Goal: Use online tool/utility: Use online tool/utility

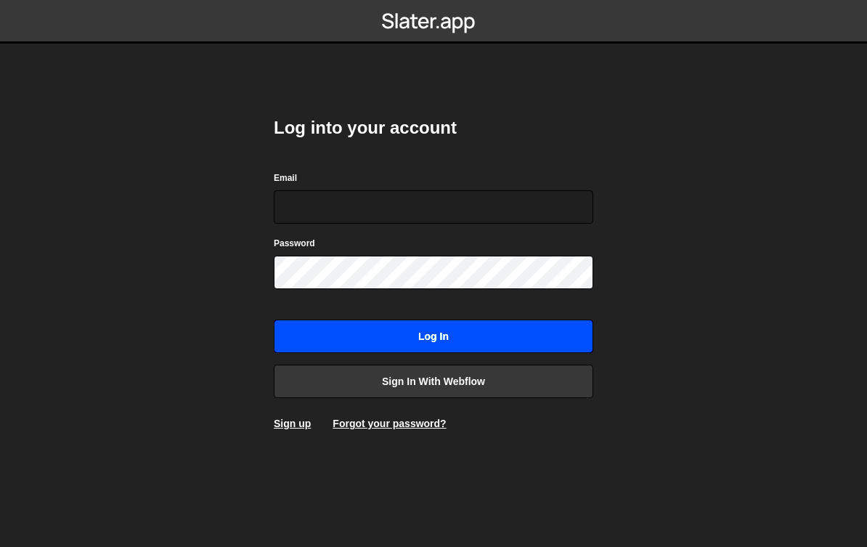
type input "zane@krum.marketing"
click at [377, 348] on input "Log in" at bounding box center [433, 335] width 319 height 33
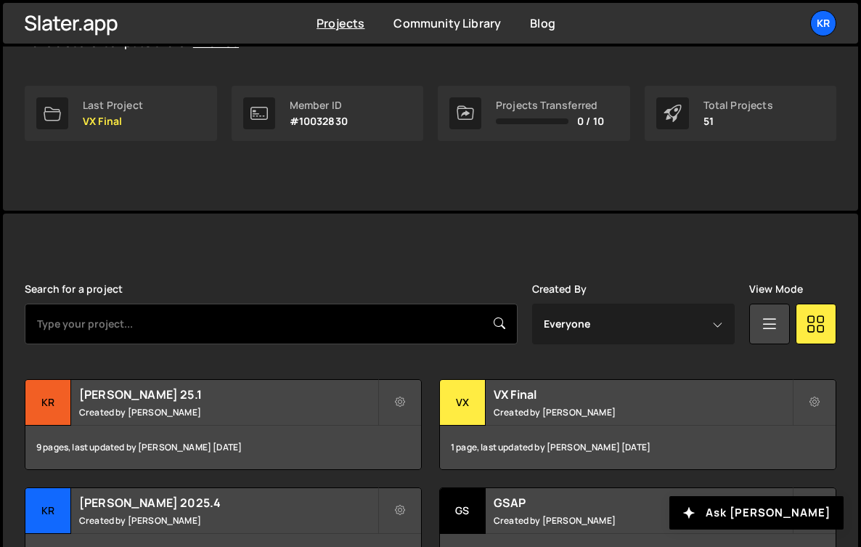
scroll to position [208, 0]
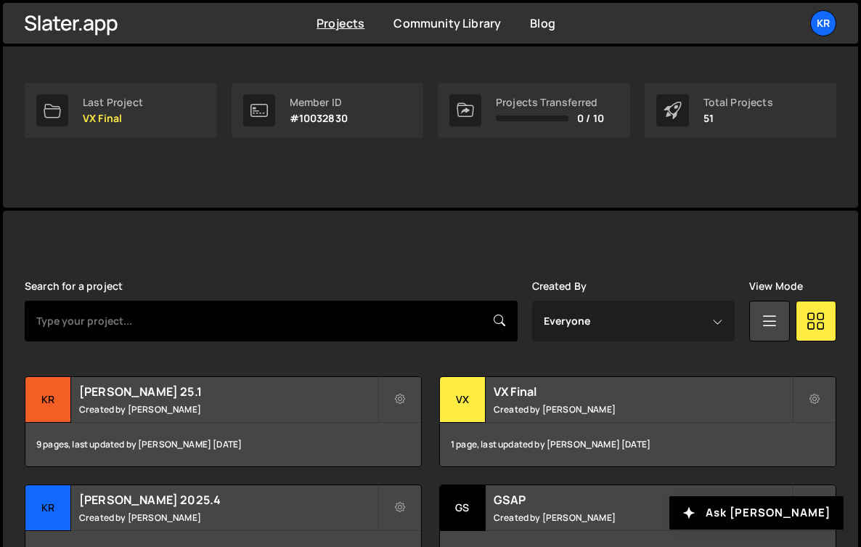
click at [252, 304] on input "text" at bounding box center [271, 321] width 493 height 41
type input "grow"
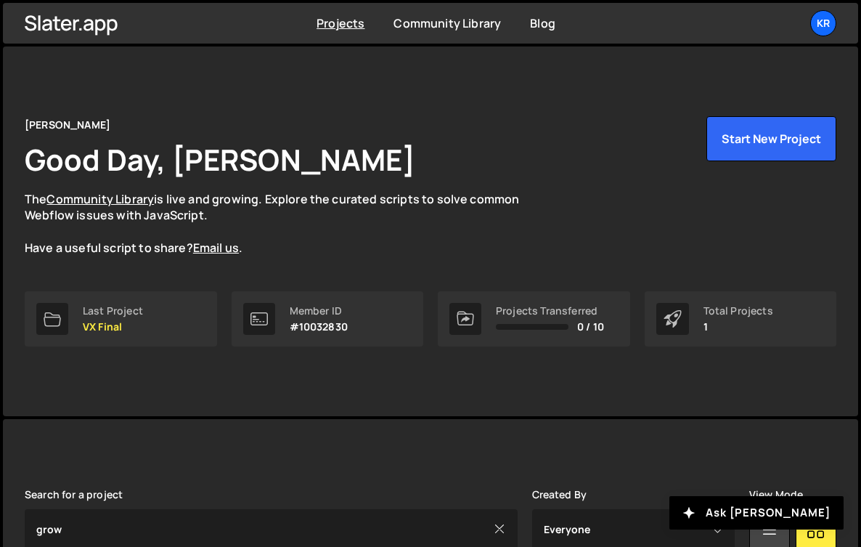
click at [256, 312] on icon at bounding box center [258, 318] width 17 height 13
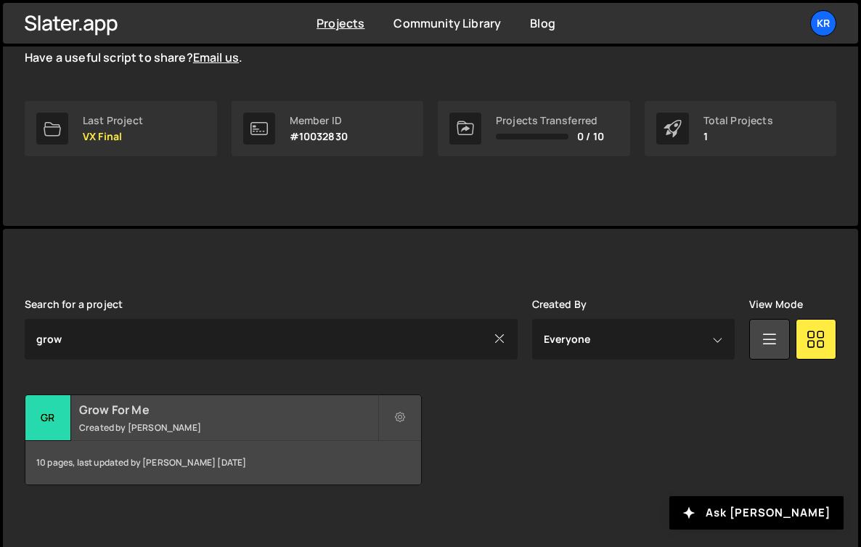
scroll to position [200, 0]
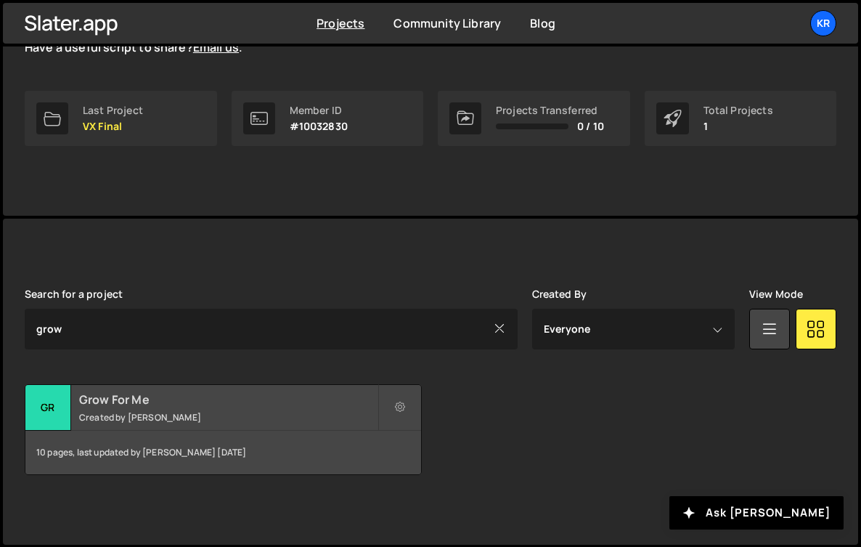
click at [202, 391] on h2 "Grow For Me" at bounding box center [228, 399] width 298 height 16
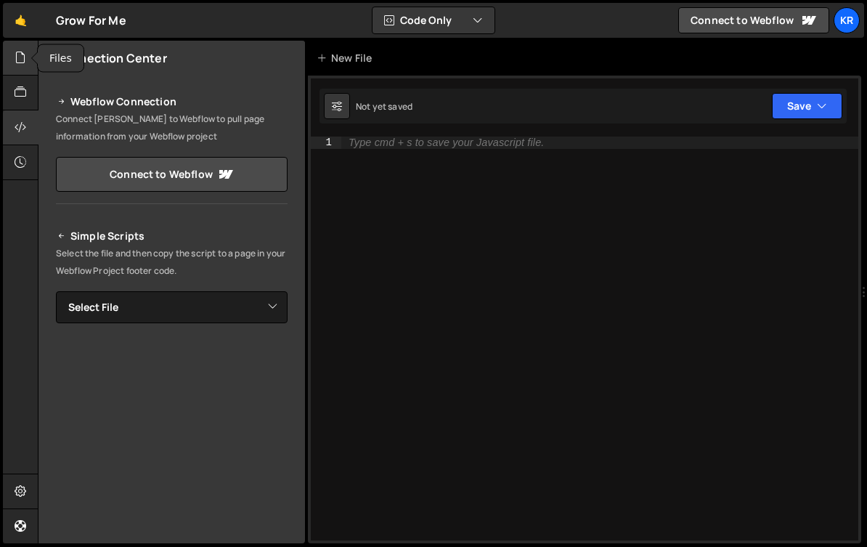
click at [11, 62] on div at bounding box center [21, 58] width 36 height 35
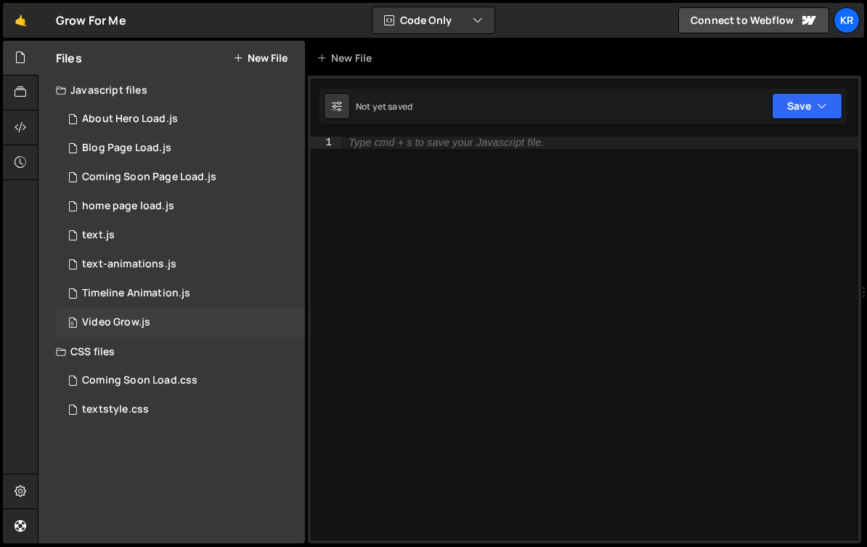
click at [141, 333] on div "0 Video Grow.js 0" at bounding box center [180, 322] width 249 height 29
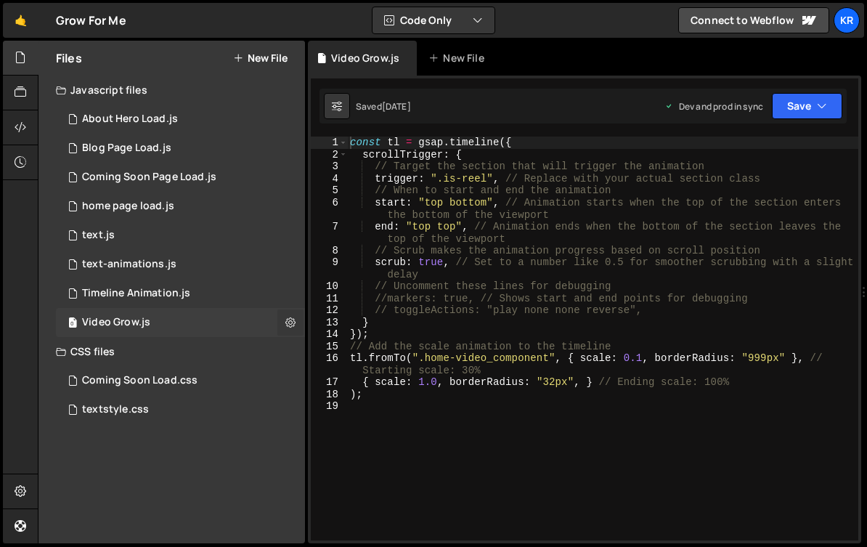
click at [289, 321] on icon at bounding box center [290, 322] width 10 height 14
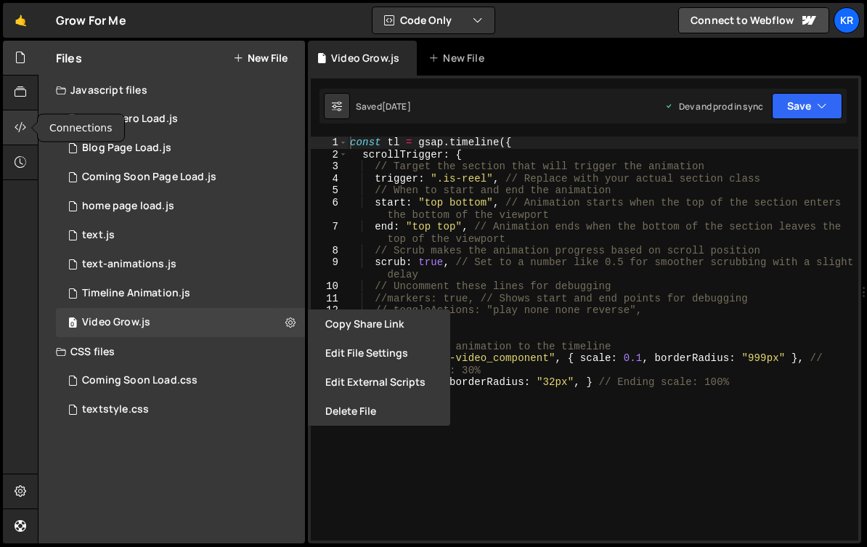
click at [9, 128] on div at bounding box center [21, 127] width 36 height 35
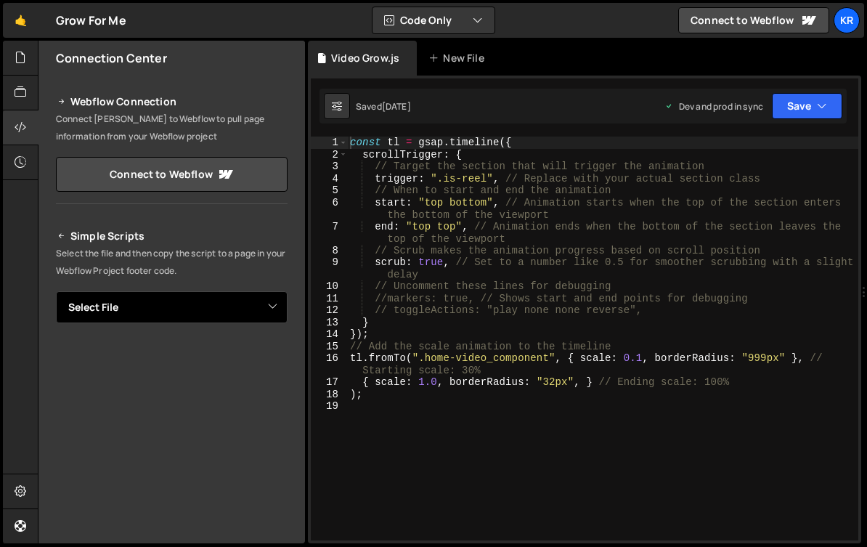
click at [197, 310] on select "Select File About Hero Load.js Blog Page Load.js Coming Soon Page Load.js home …" at bounding box center [172, 307] width 232 height 32
select select "37020"
click at [56, 291] on select "Select File About Hero Load.js Blog Page Load.js Coming Soon Page Load.js home …" at bounding box center [172, 307] width 232 height 32
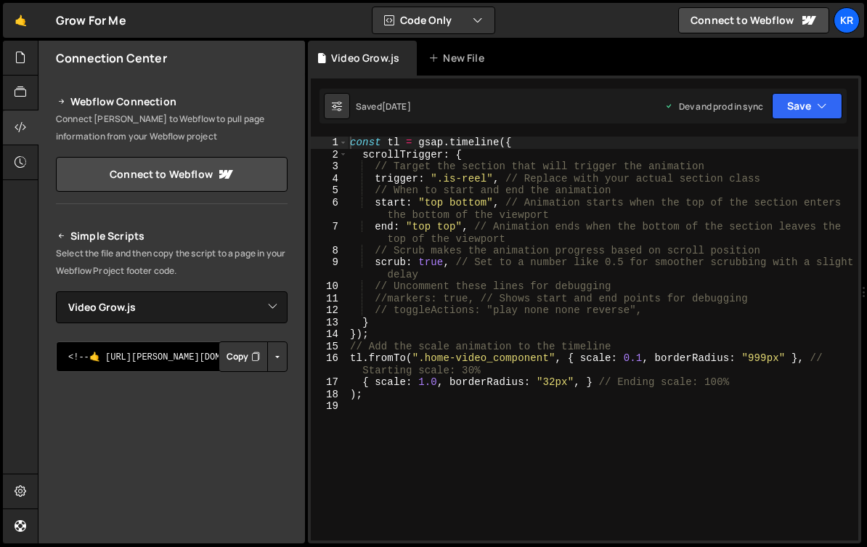
click at [133, 363] on textarea "<!--🤙 https://slater.app/13743/37020.js--> <script>document.addEventListener("D…" at bounding box center [172, 356] width 232 height 30
drag, startPoint x: 149, startPoint y: 354, endPoint x: 411, endPoint y: 433, distance: 273.5
click at [423, 447] on div "Files New File Javascript files 0 About Hero Load.js 0 0 Blog Page Load.js 0 0 …" at bounding box center [452, 292] width 829 height 503
click at [230, 352] on button "Copy" at bounding box center [243, 356] width 49 height 30
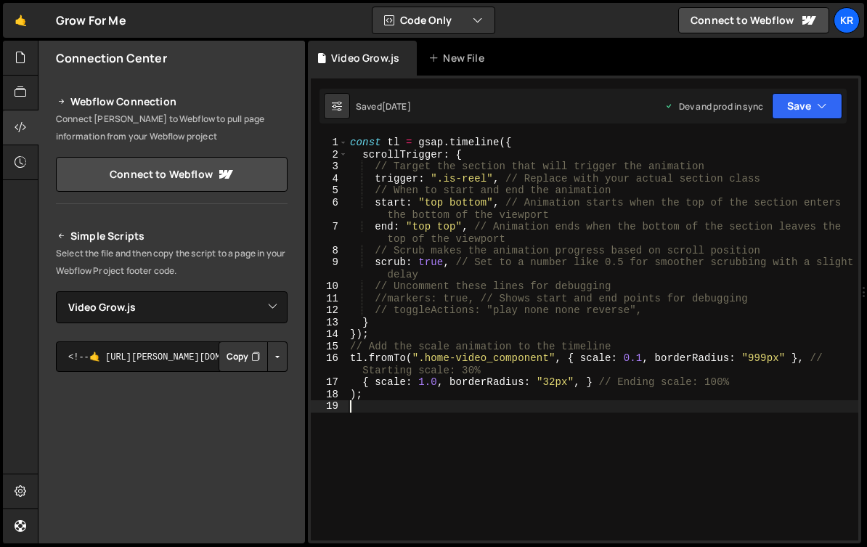
click at [462, 497] on div "const tl = gsap . timeline ({ scrollTrigger : { // Target the section that will…" at bounding box center [602, 347] width 511 height 422
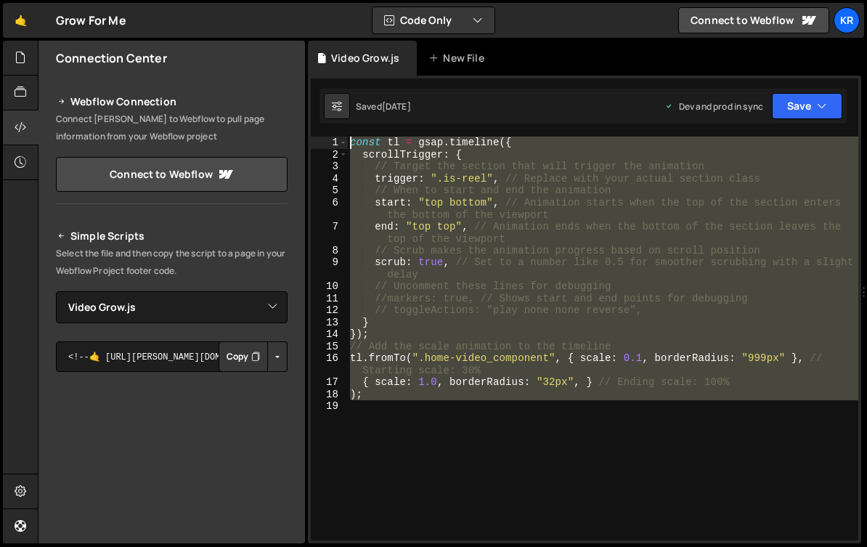
drag, startPoint x: 489, startPoint y: 507, endPoint x: 262, endPoint y: -42, distance: 594.0
click at [262, 0] on html "Projects Community Library Blog Kr Projects Your Teams Invite team member Accou…" at bounding box center [433, 273] width 867 height 547
type textarea "const tl = gsap.timeline({ scrollTrigger: {"
click at [12, 126] on div at bounding box center [21, 127] width 36 height 35
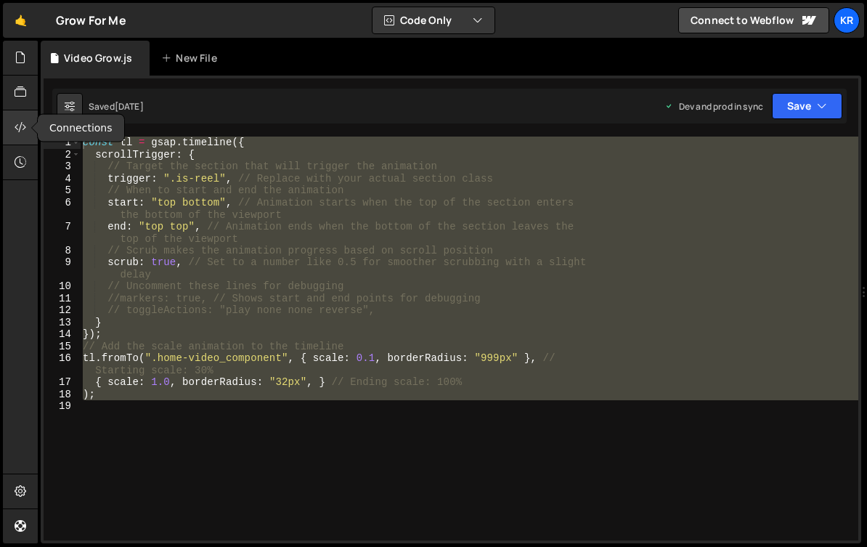
click at [12, 126] on div at bounding box center [21, 127] width 36 height 35
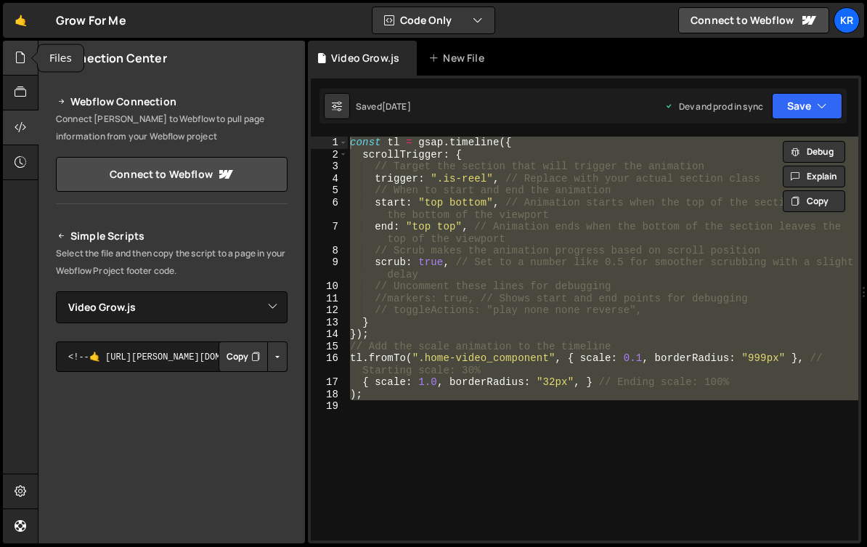
click at [22, 57] on icon at bounding box center [21, 57] width 12 height 16
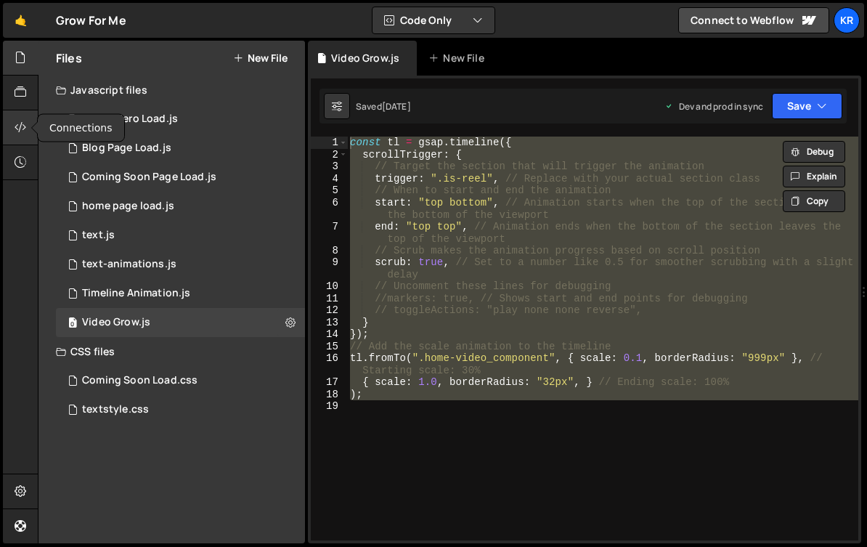
click at [24, 125] on icon at bounding box center [21, 127] width 12 height 16
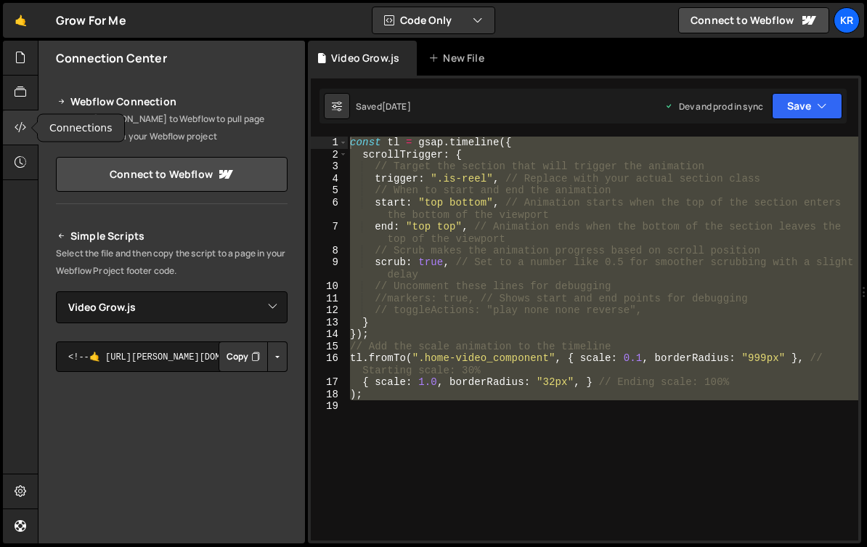
click at [24, 125] on icon at bounding box center [21, 127] width 12 height 16
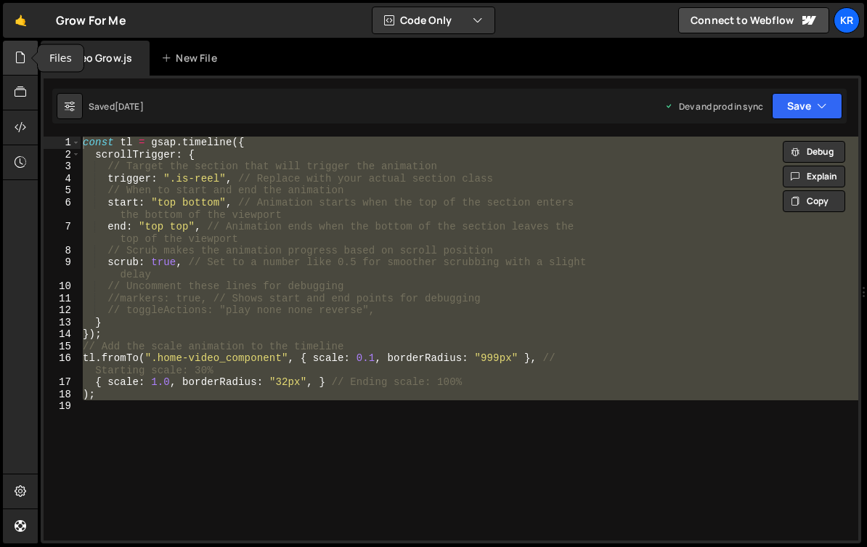
click at [24, 60] on icon at bounding box center [21, 57] width 12 height 16
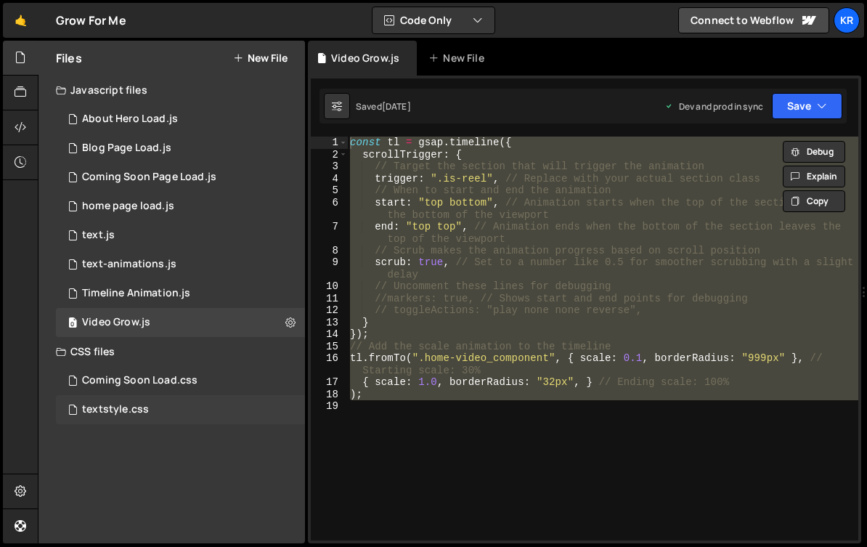
click at [127, 407] on div "textstyle.css" at bounding box center [115, 409] width 67 height 13
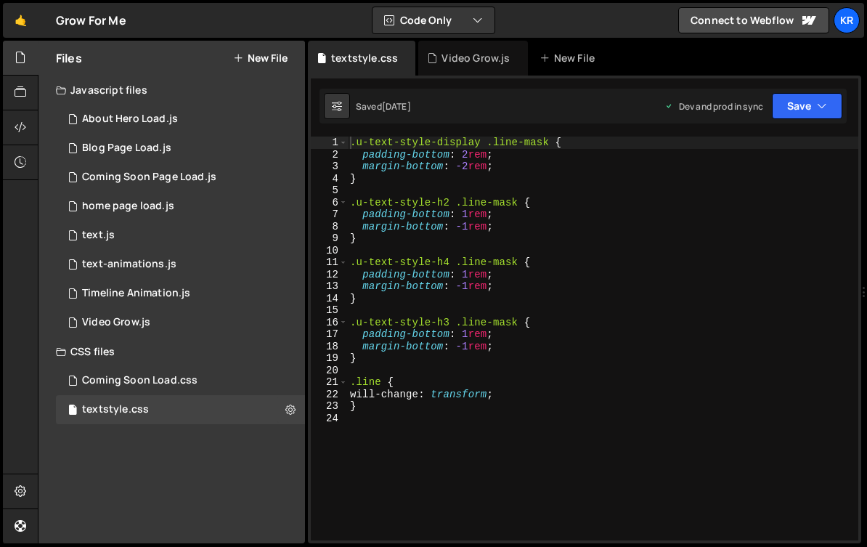
click at [506, 496] on div ".u-text-style-display .line-mask { padding-bottom : 2 rem ; margin-bottom : -2 …" at bounding box center [602, 347] width 511 height 422
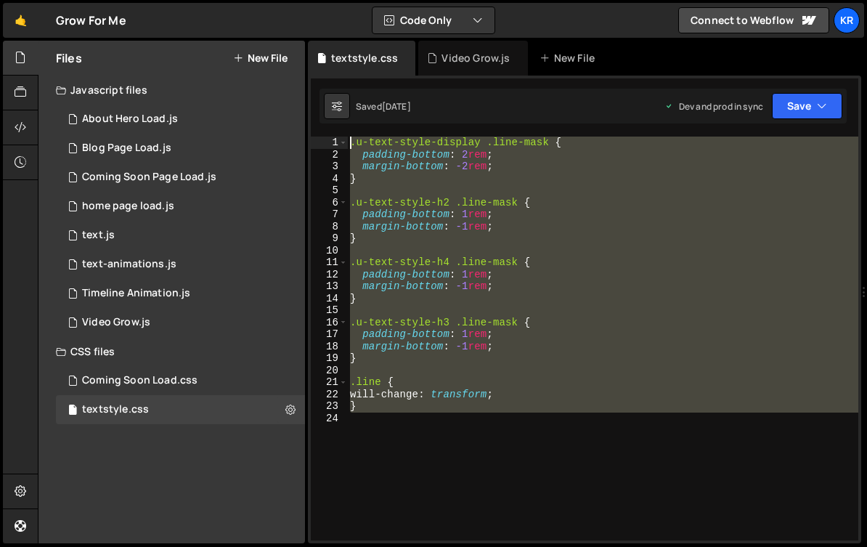
drag, startPoint x: 471, startPoint y: 428, endPoint x: 240, endPoint y: -211, distance: 678.8
click at [240, 0] on html "Projects Community Library Blog Kr Projects Your Teams Invite team member Accou…" at bounding box center [433, 273] width 867 height 547
type textarea ".u-text-style-display .line-mask { padding-bottom: 2rem;"
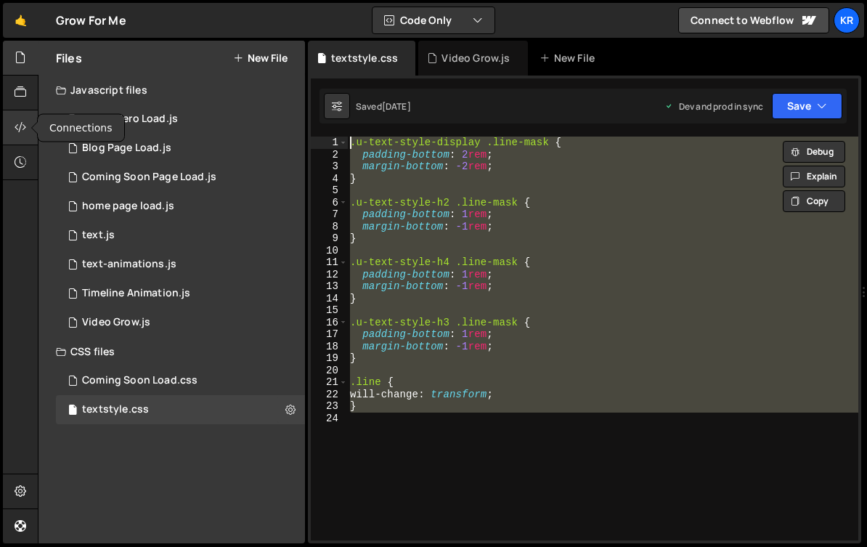
click at [23, 129] on icon at bounding box center [21, 127] width 12 height 16
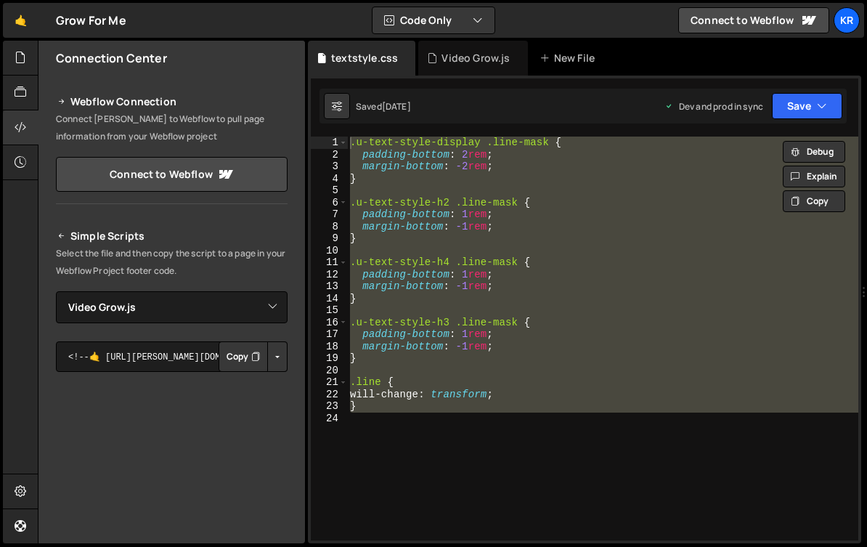
click at [209, 324] on div "Simple Scripts Select the file and then copy the script to a page in your Webfl…" at bounding box center [172, 449] width 232 height 444
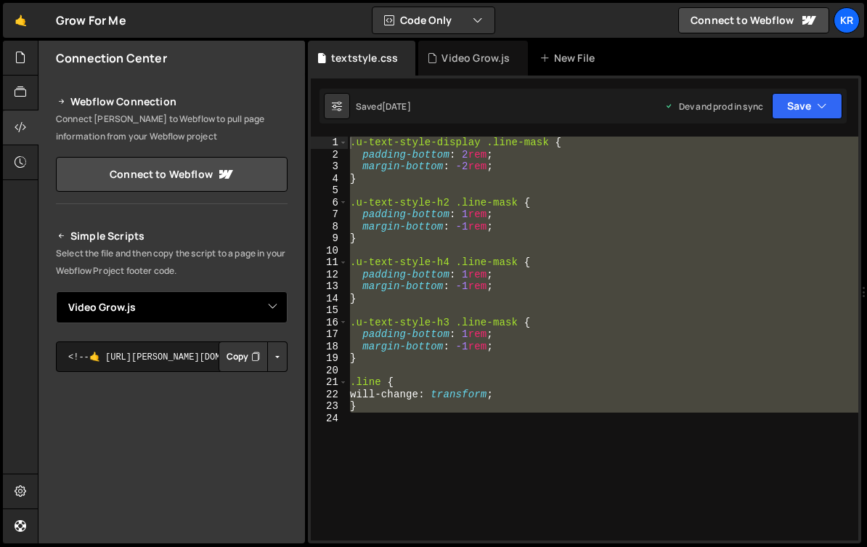
click at [207, 309] on select "Select File About Hero Load.js Blog Page Load.js Coming Soon Page Load.js home …" at bounding box center [172, 307] width 232 height 32
select select "37036"
click at [56, 291] on select "Select File About Hero Load.js Blog Page Load.js Coming Soon Page Load.js home …" at bounding box center [172, 307] width 232 height 32
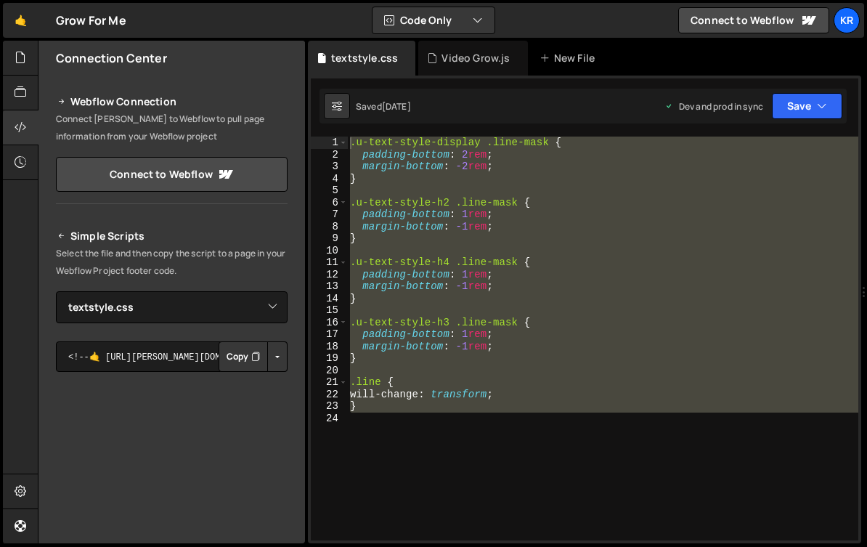
click at [236, 356] on button "Copy" at bounding box center [243, 356] width 49 height 30
click at [599, 420] on div ".u-text-style-display .line-mask { padding-bottom : 2 rem ; margin-bottom : -2 …" at bounding box center [602, 338] width 511 height 404
drag, startPoint x: 486, startPoint y: 462, endPoint x: 221, endPoint y: -2, distance: 535.2
click at [221, 0] on html "Projects Community Library Blog Kr Projects Your Teams Invite team member Accou…" at bounding box center [433, 273] width 867 height 547
type textarea ".u-text-style-display .line-mask { padding-bottom: 2rem;"
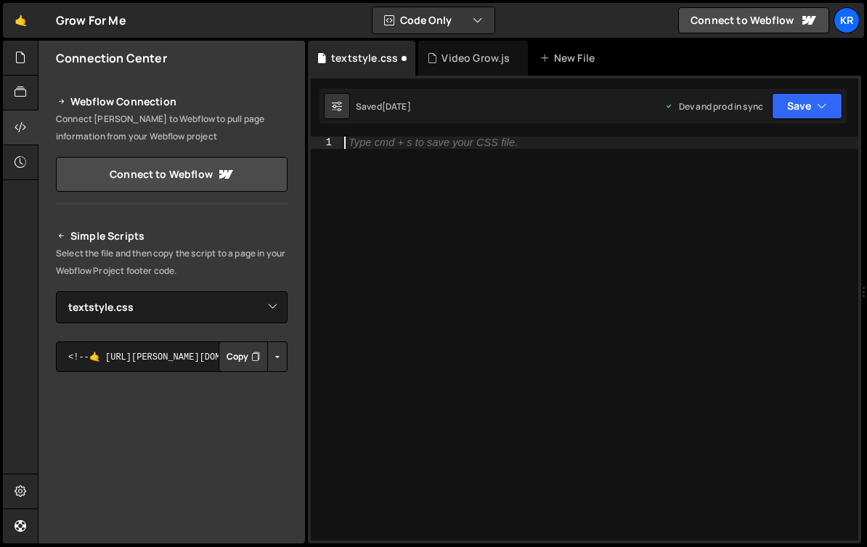
type textarea "}"
